Goal: Navigation & Orientation: Find specific page/section

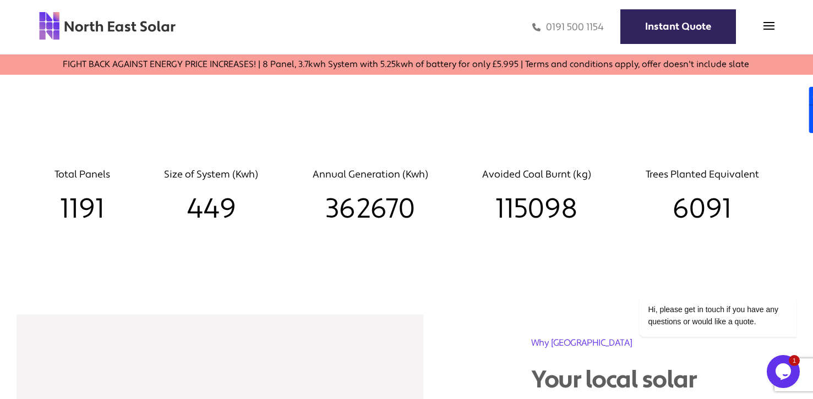
scroll to position [1149, 0]
drag, startPoint x: 103, startPoint y: 187, endPoint x: 52, endPoint y: 183, distance: 50.8
click at [52, 183] on div "Total Panels 1191 Size of System (Kwh) 449 Annual Generation (Kwh) 362670 Avoid…" at bounding box center [406, 192] width 813 height 69
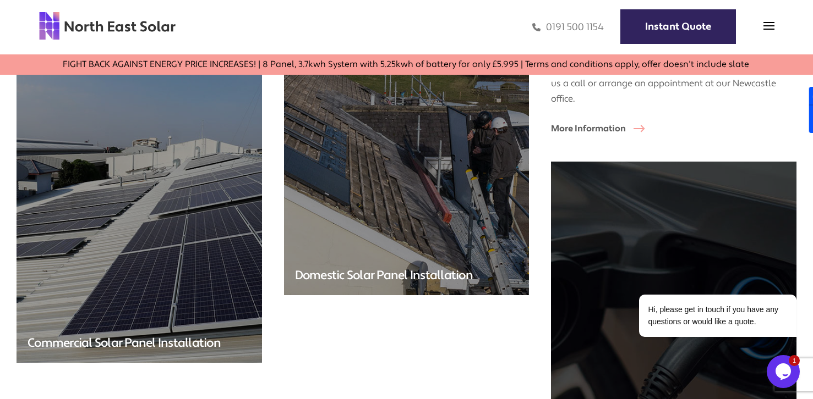
scroll to position [2689, 0]
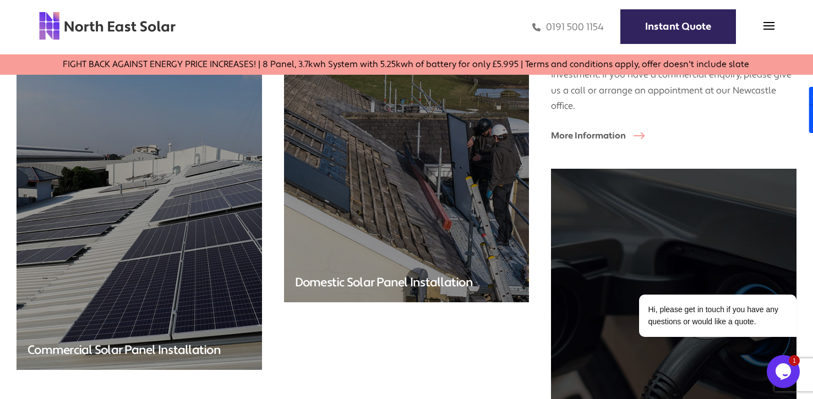
click at [190, 127] on img at bounding box center [138, 205] width 257 height 346
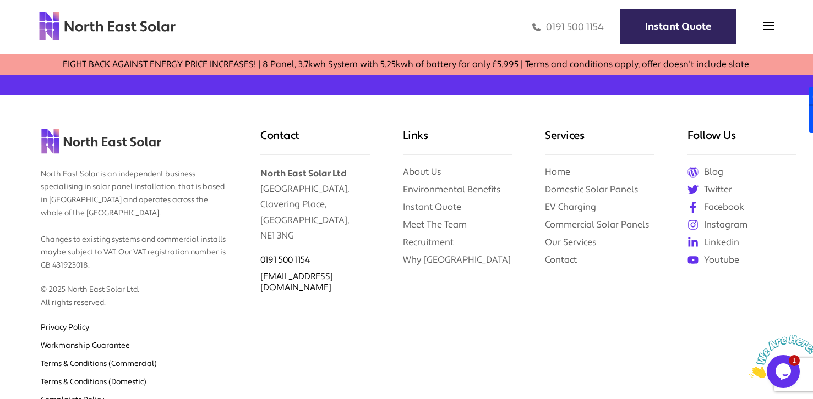
scroll to position [2693, 0]
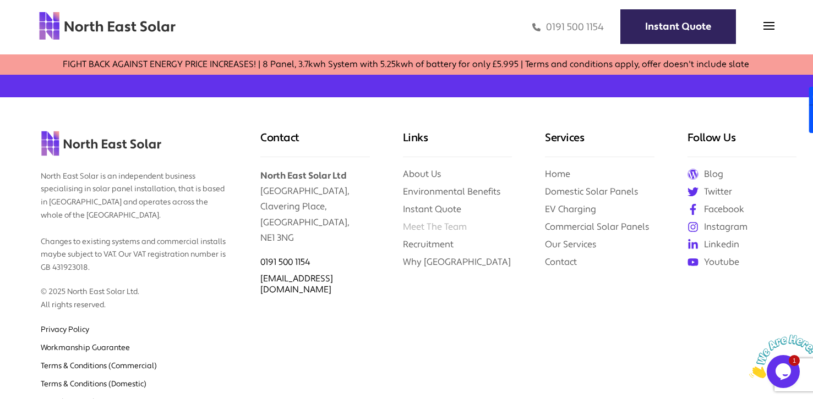
click at [462, 225] on link "Meet The Team" at bounding box center [435, 227] width 64 height 12
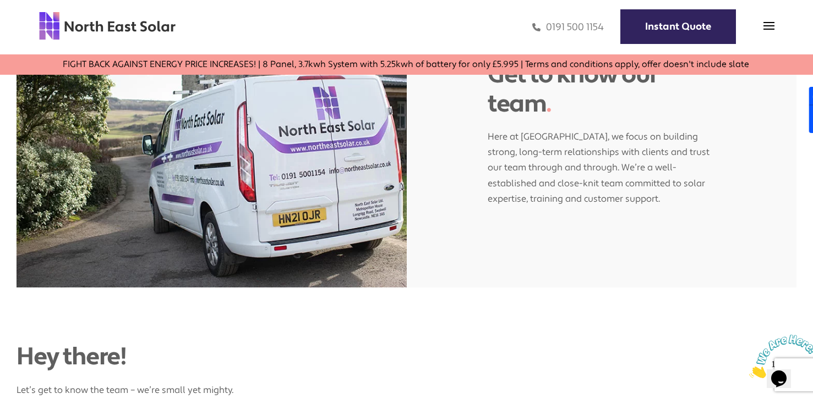
scroll to position [103, 0]
